Goal: Information Seeking & Learning: Learn about a topic

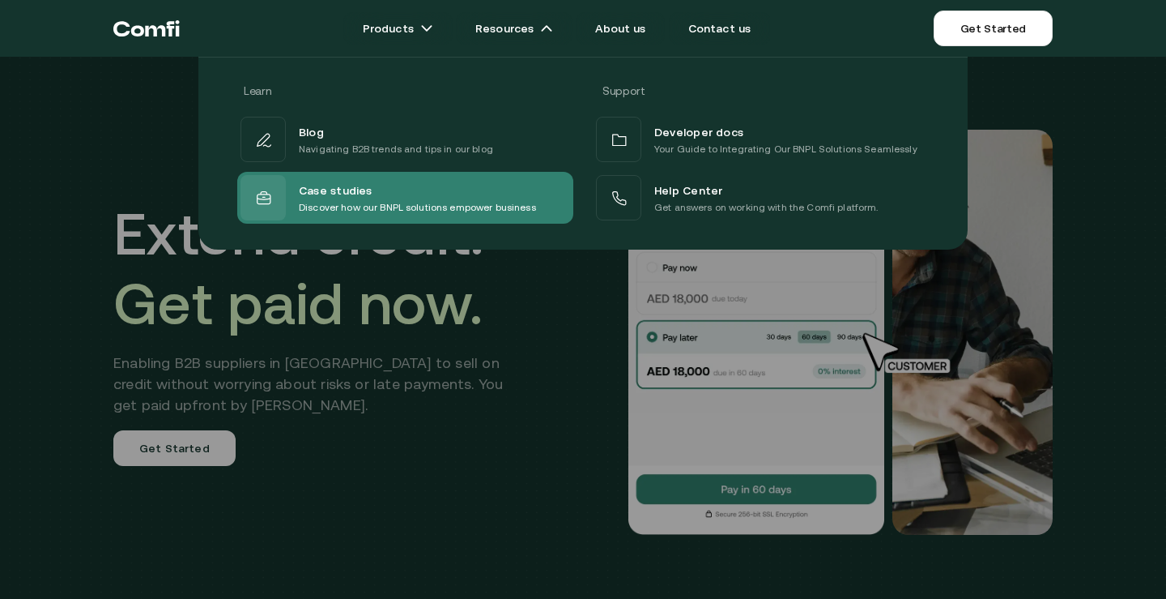
click at [448, 198] on div "Case studies" at bounding box center [417, 189] width 237 height 19
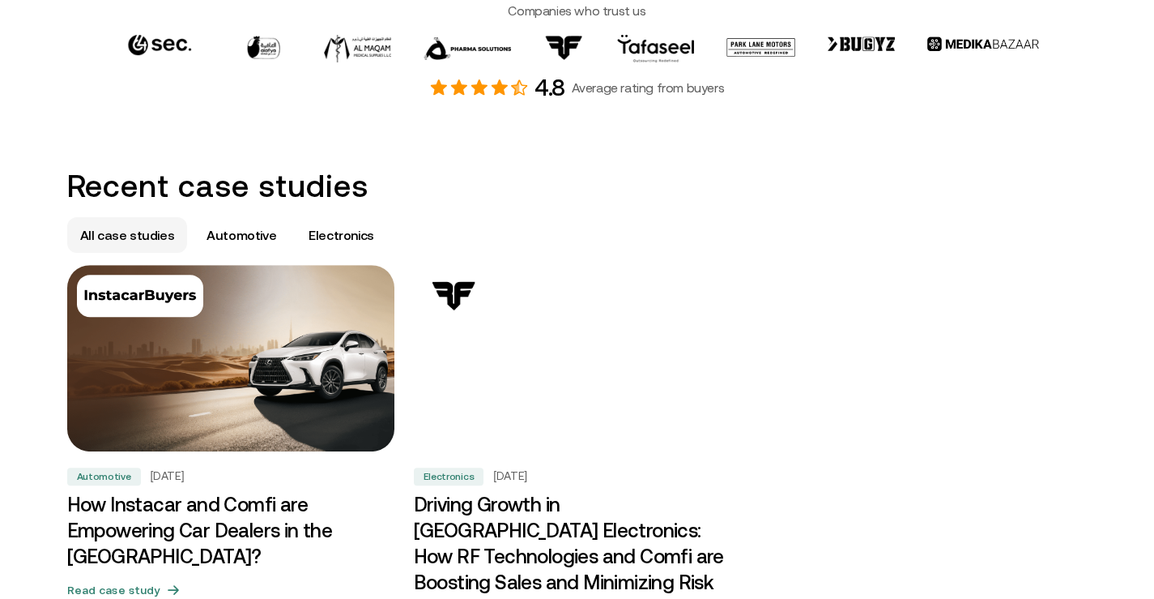
scroll to position [1053, 0]
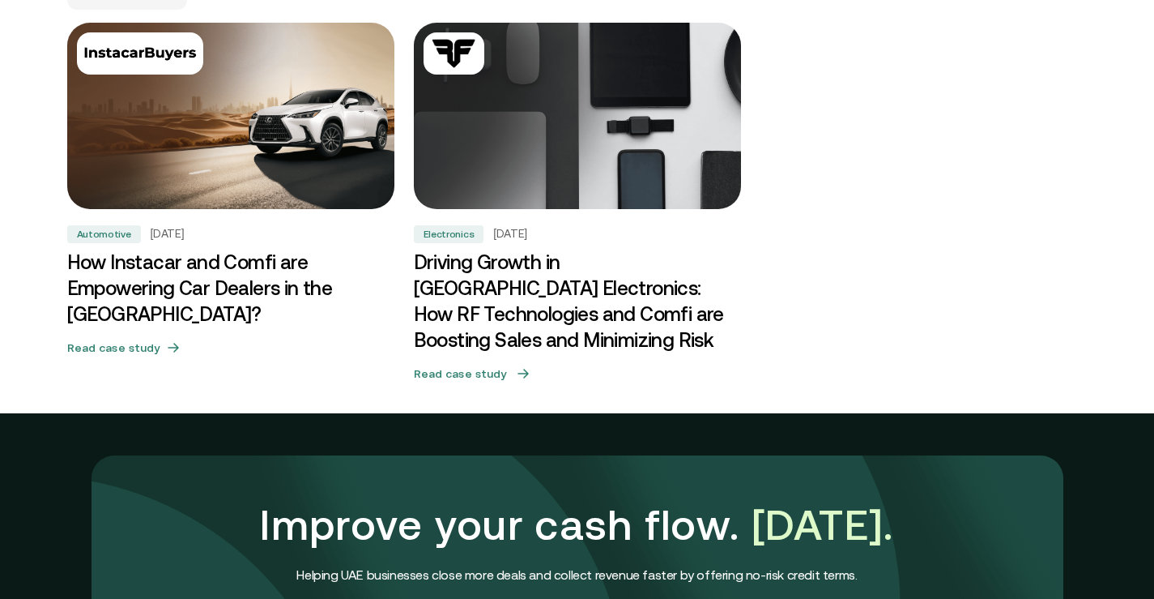
click at [551, 292] on h3 "Driving Growth in [GEOGRAPHIC_DATA] Electronics: How RF Technologies and Comfi …" at bounding box center [577, 301] width 327 height 104
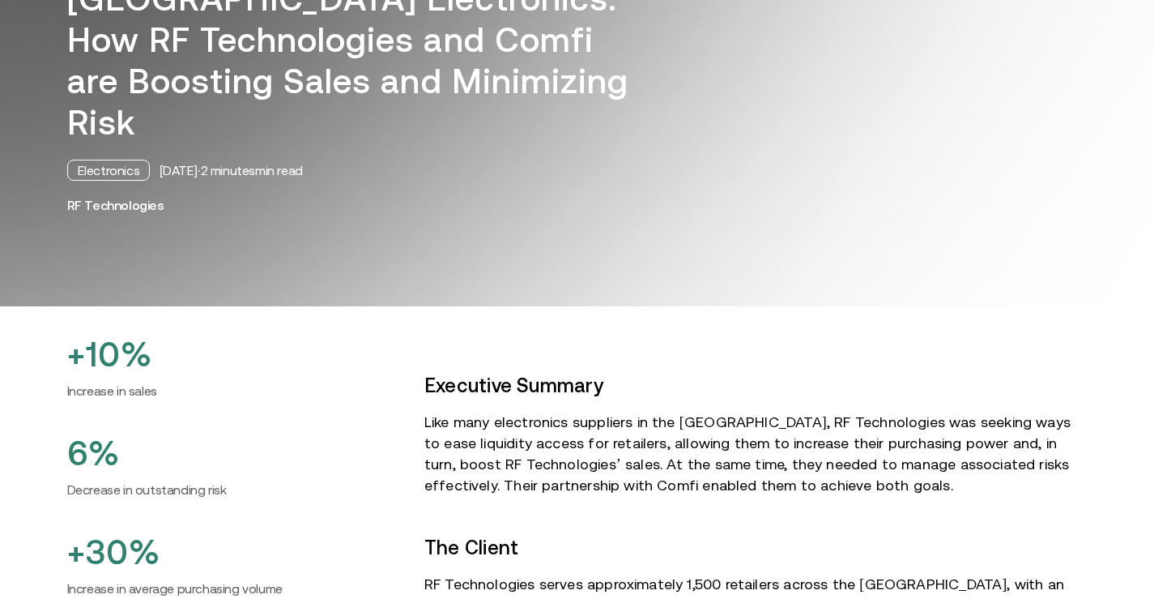
scroll to position [324, 0]
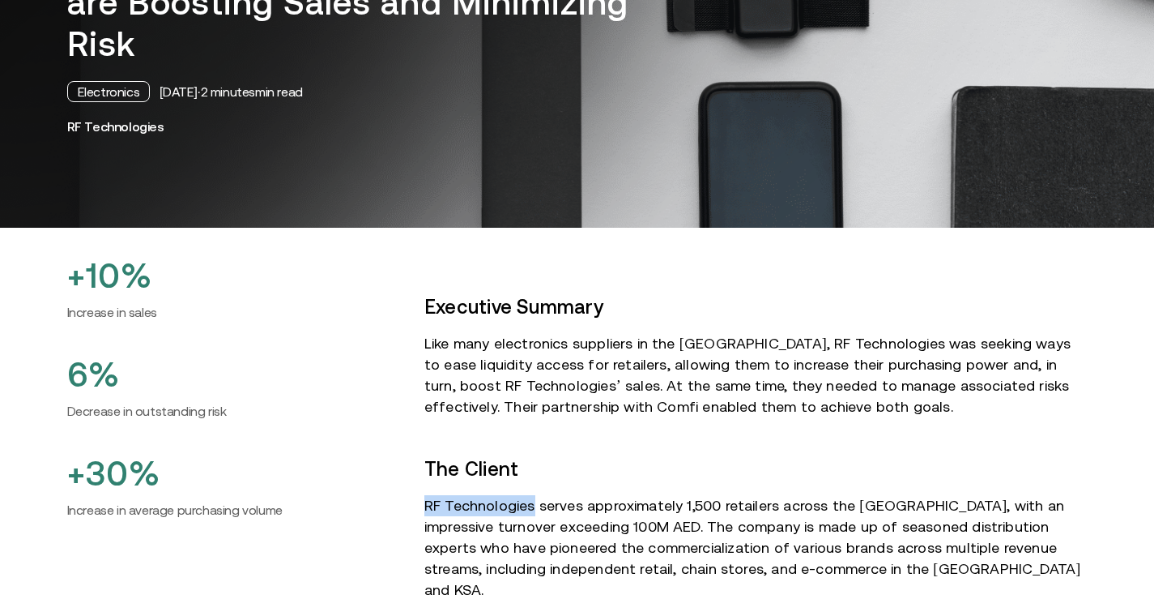
drag, startPoint x: 428, startPoint y: 462, endPoint x: 535, endPoint y: 465, distance: 106.1
click at [535, 495] on p "RF Technologies serves approximately 1,500 retailers across the [GEOGRAPHIC_DAT…" at bounding box center [755, 547] width 663 height 105
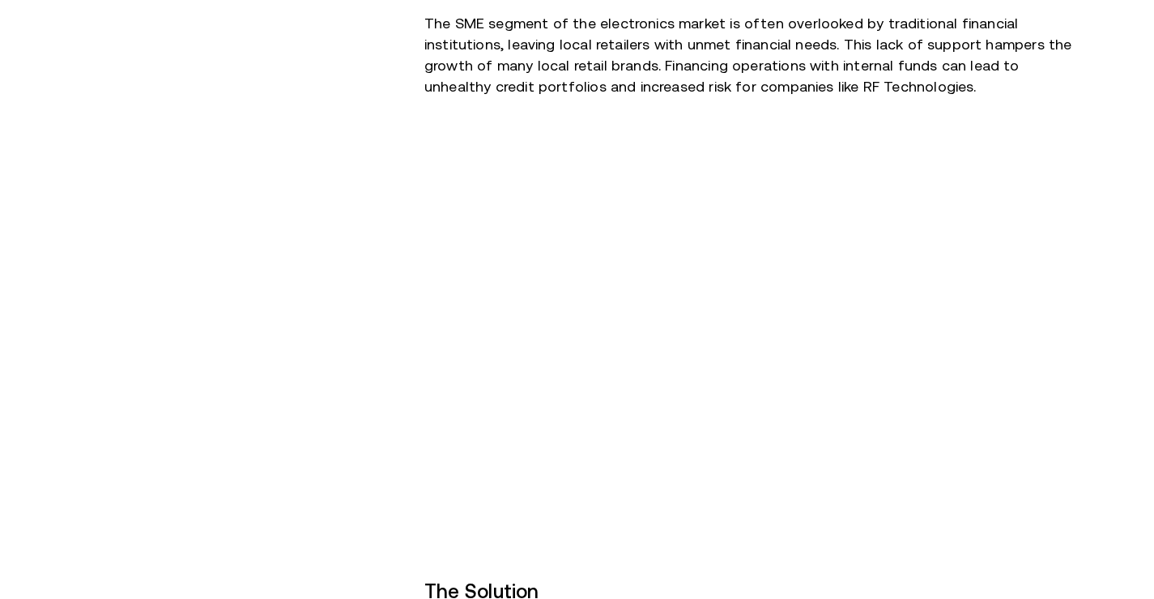
scroll to position [1134, 0]
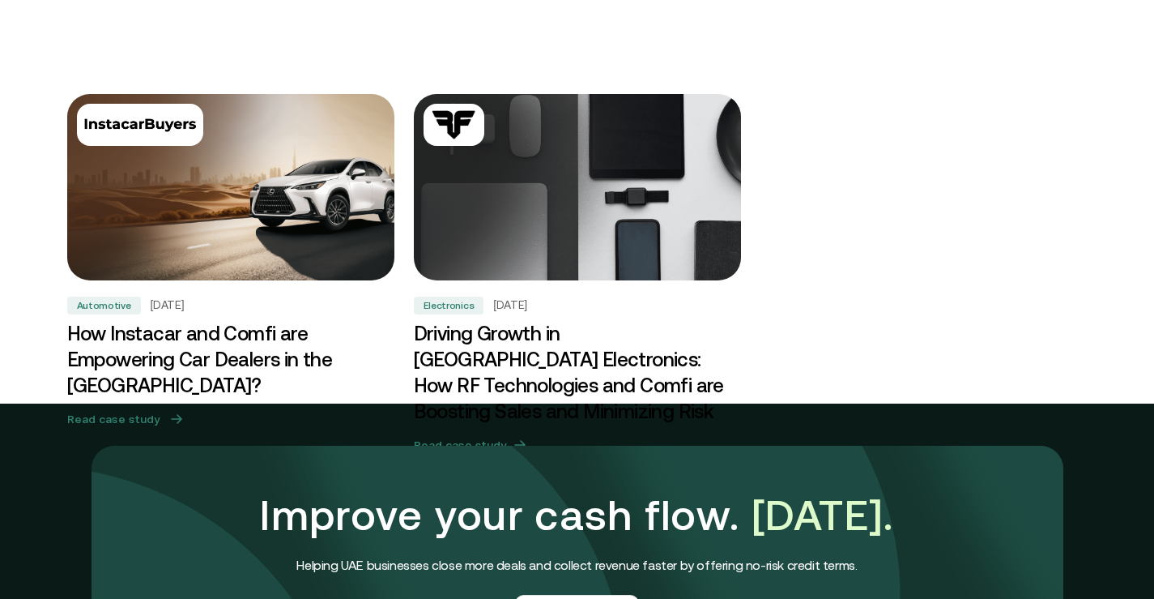
scroll to position [1053, 0]
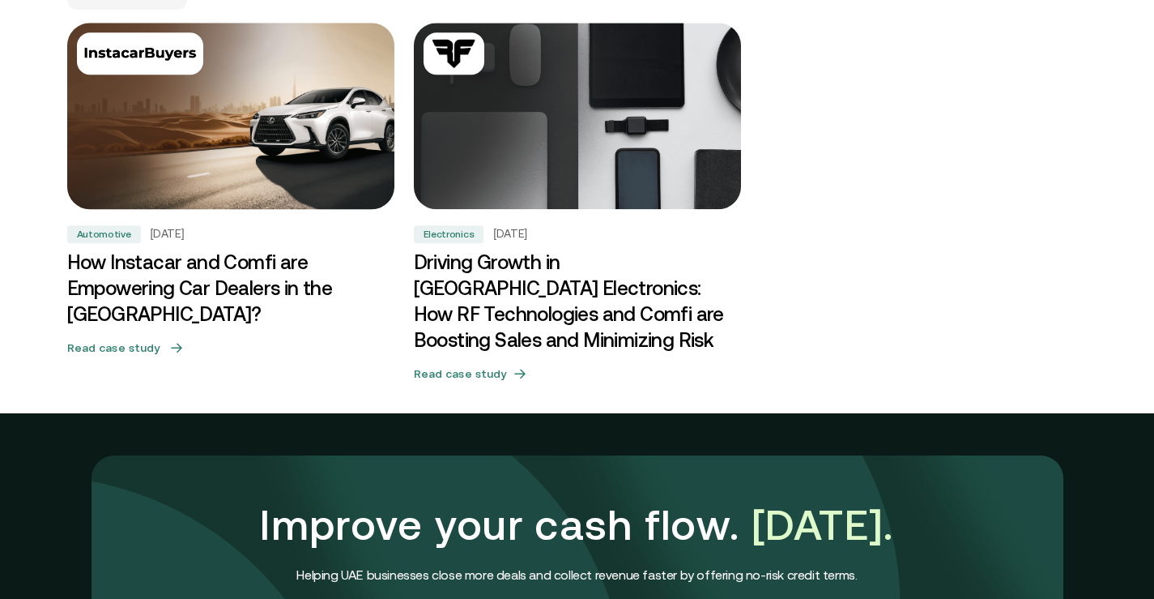
click at [189, 271] on h3 "How Instacar and Comfi are Empowering Car Dealers in the [GEOGRAPHIC_DATA]?" at bounding box center [230, 289] width 327 height 78
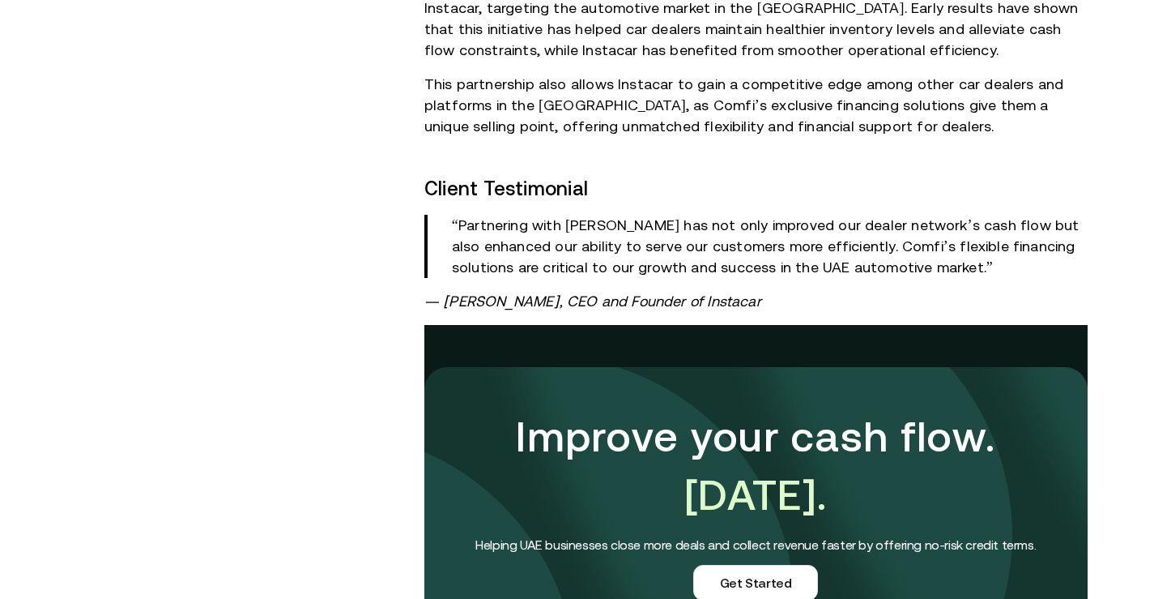
scroll to position [1377, 0]
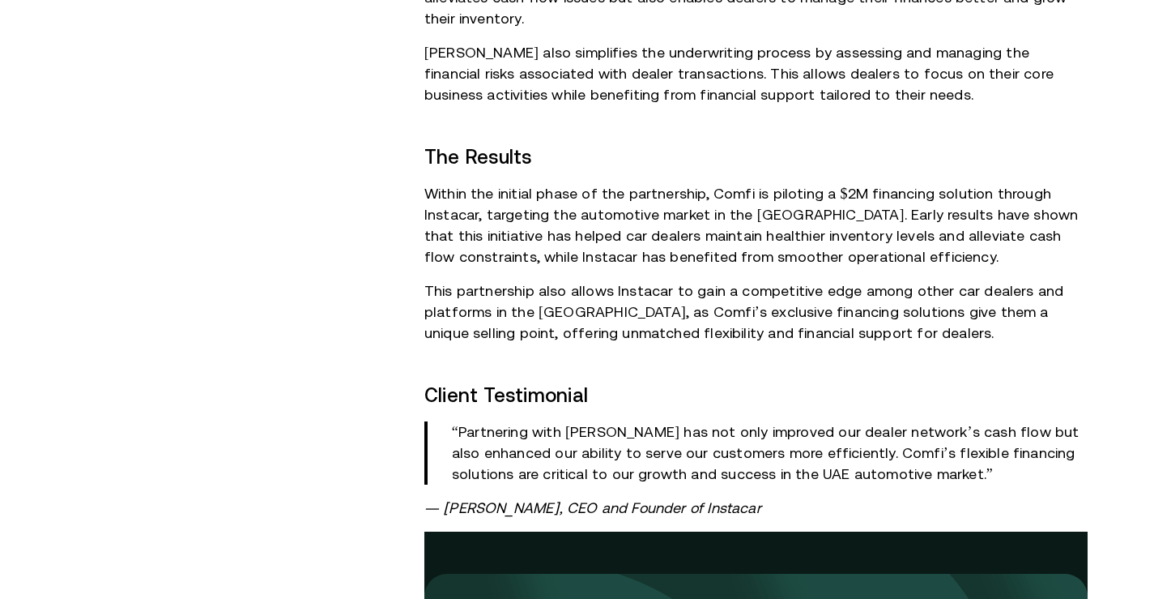
click at [745, 499] on em "— [PERSON_NAME], CEO and Founder of Instacar" at bounding box center [592, 507] width 337 height 17
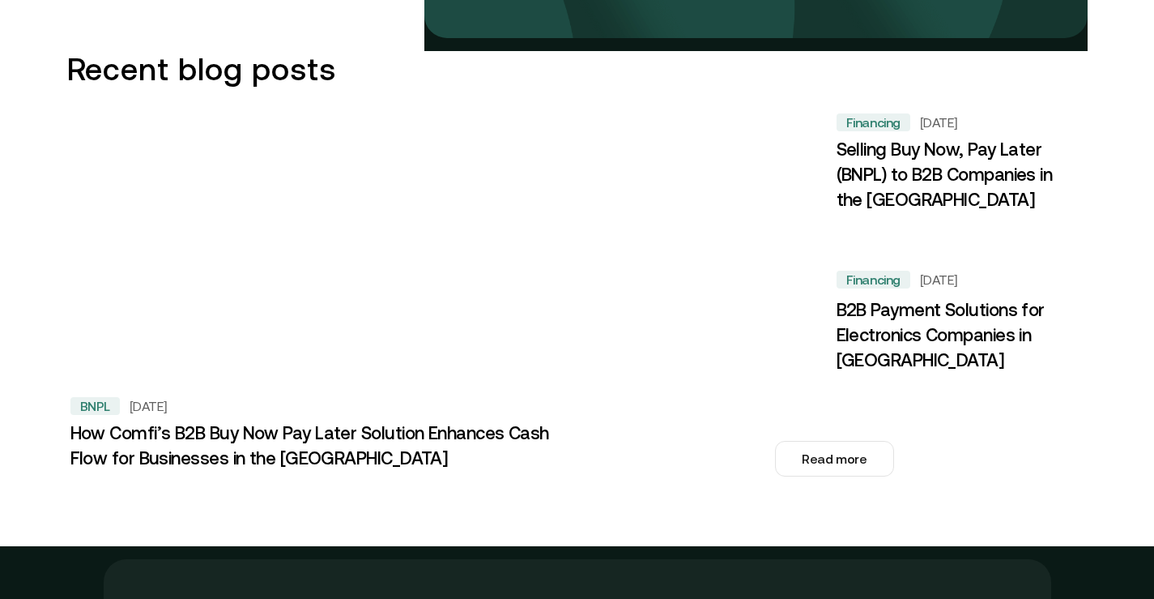
scroll to position [2187, 0]
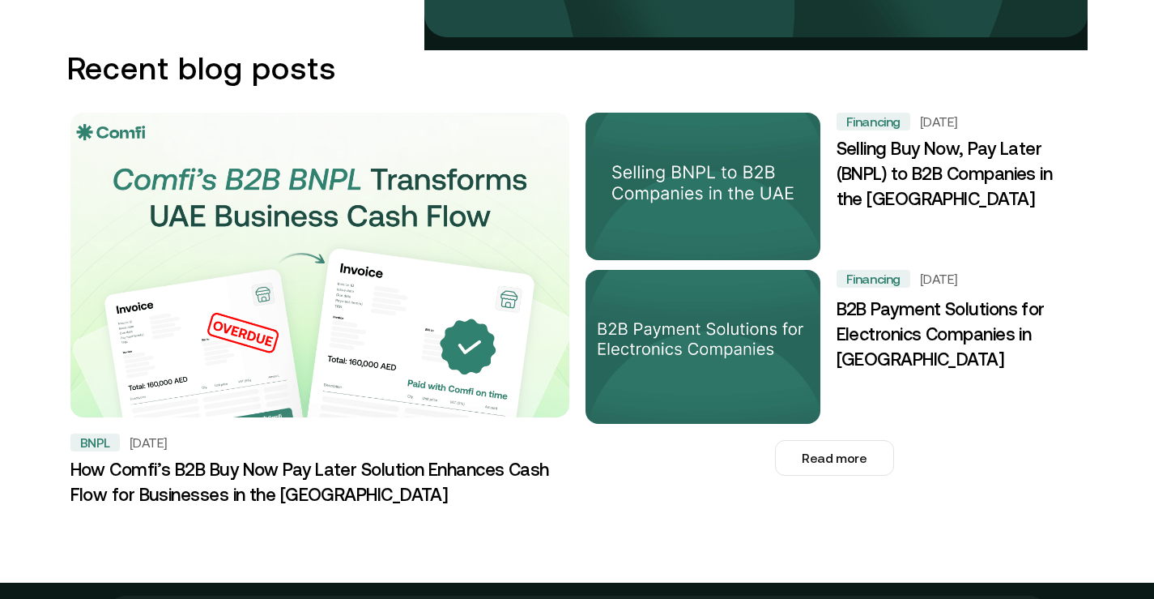
click at [258, 458] on h3 "How Comfi’s B2B Buy Now Pay Later Solution Enhances Cash Flow for Businesses in…" at bounding box center [319, 483] width 499 height 50
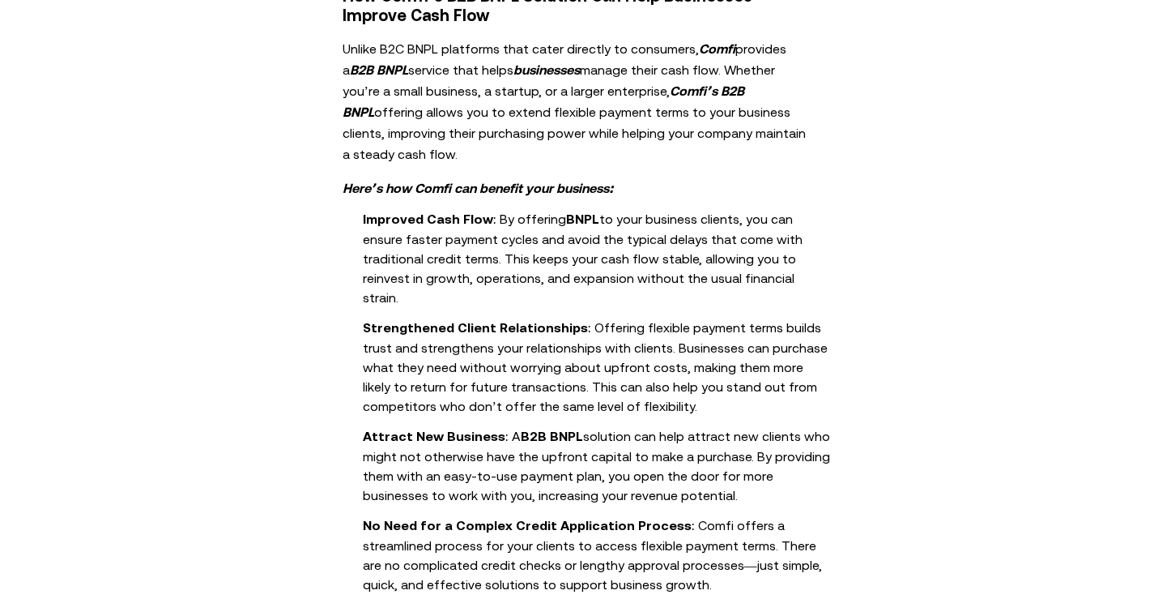
scroll to position [1525, 0]
